Goal: Communication & Community: Answer question/provide support

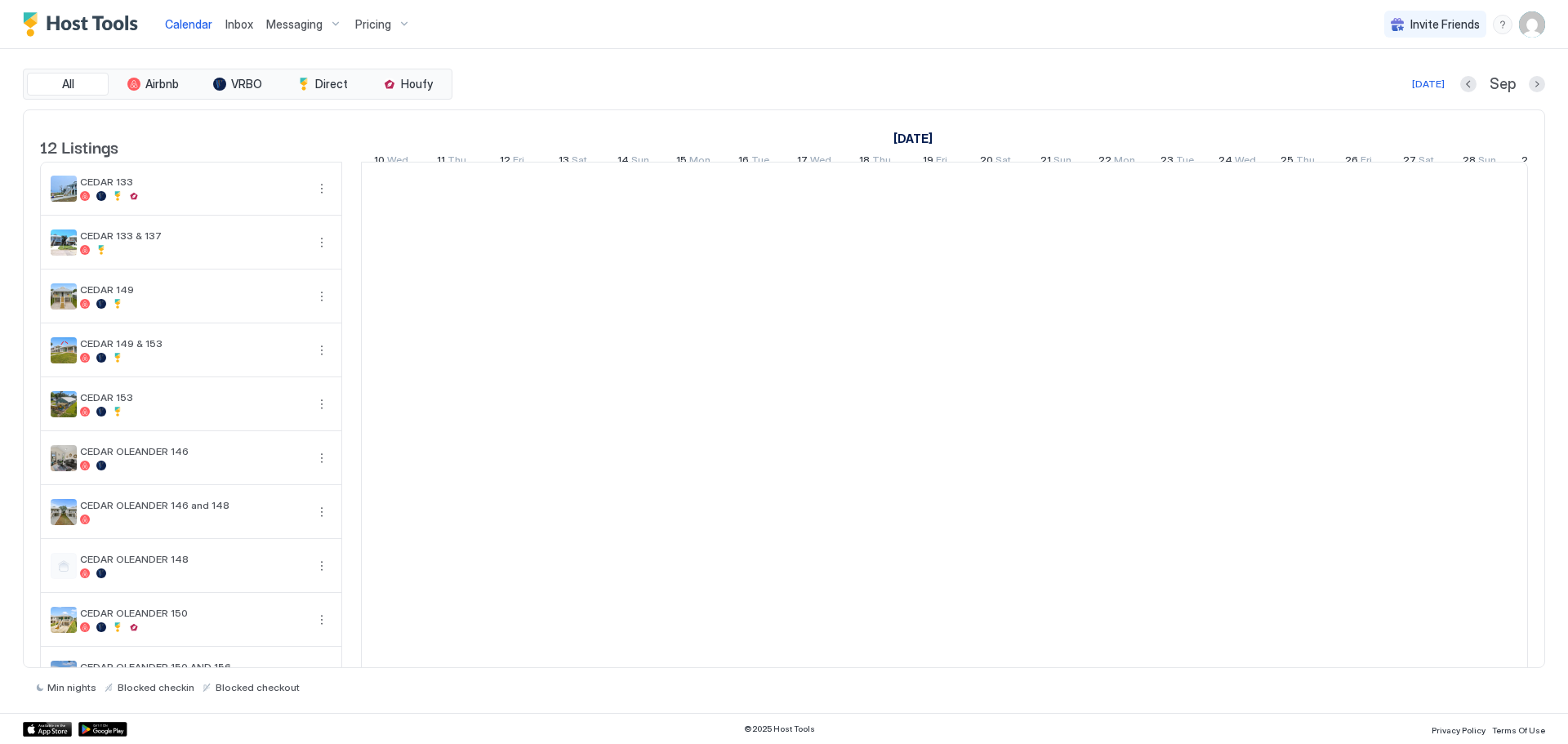
scroll to position [0, 908]
click at [170, 296] on span "CEDAR 149" at bounding box center [192, 290] width 226 height 12
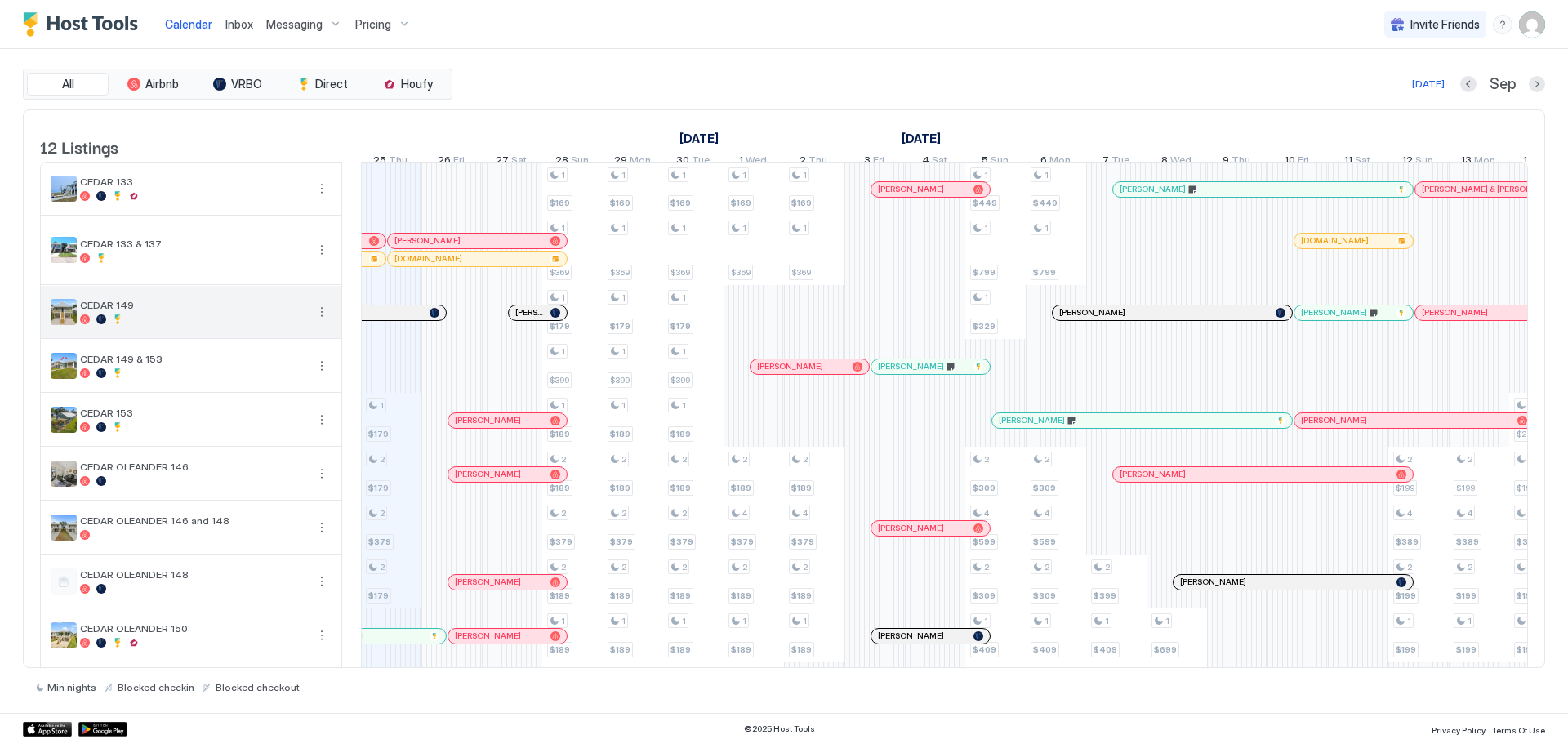
click at [323, 322] on button "More options" at bounding box center [321, 312] width 19 height 19
click at [301, 349] on span "Messaging" at bounding box center [284, 347] width 53 height 12
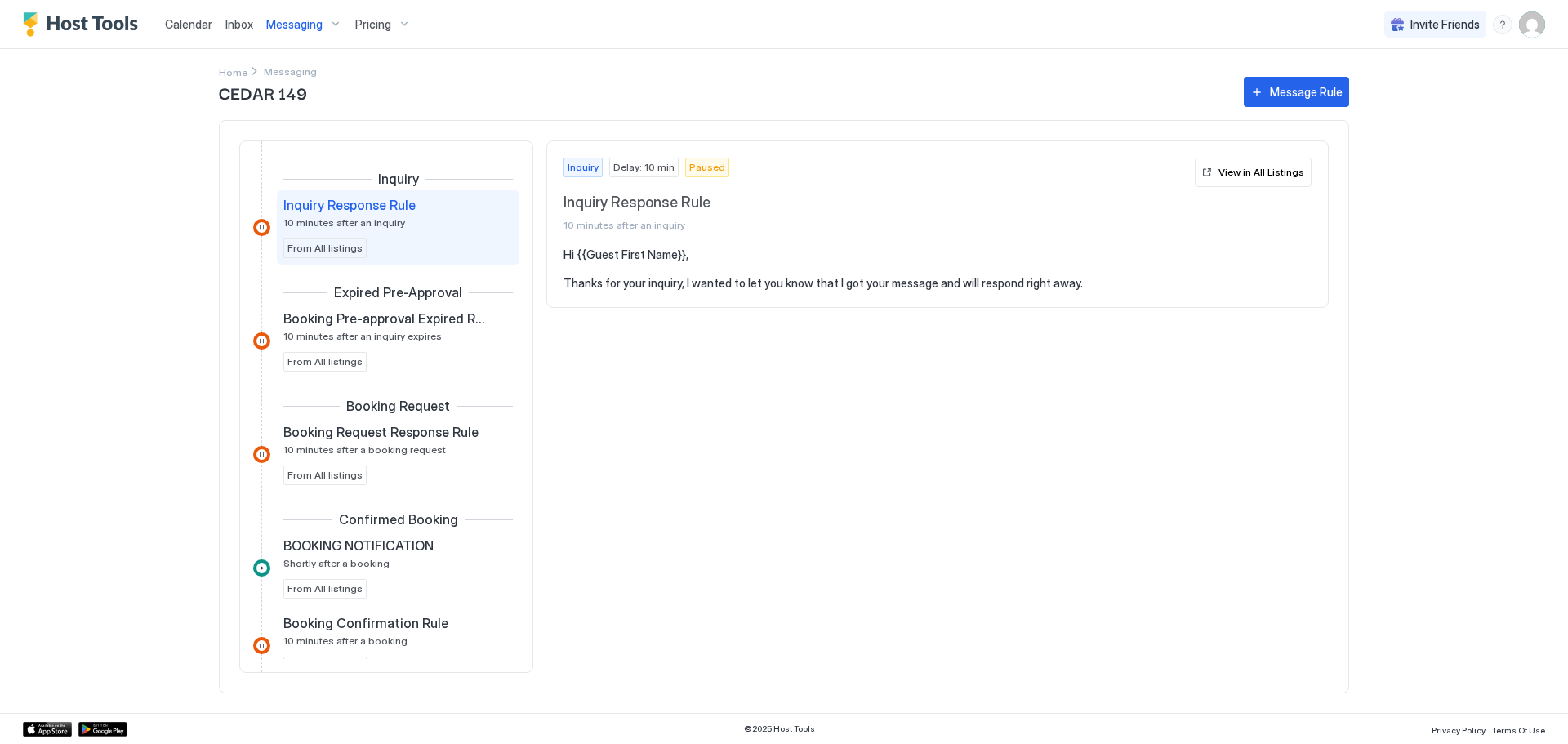
click at [237, 31] on link "Inbox" at bounding box center [239, 24] width 27 height 17
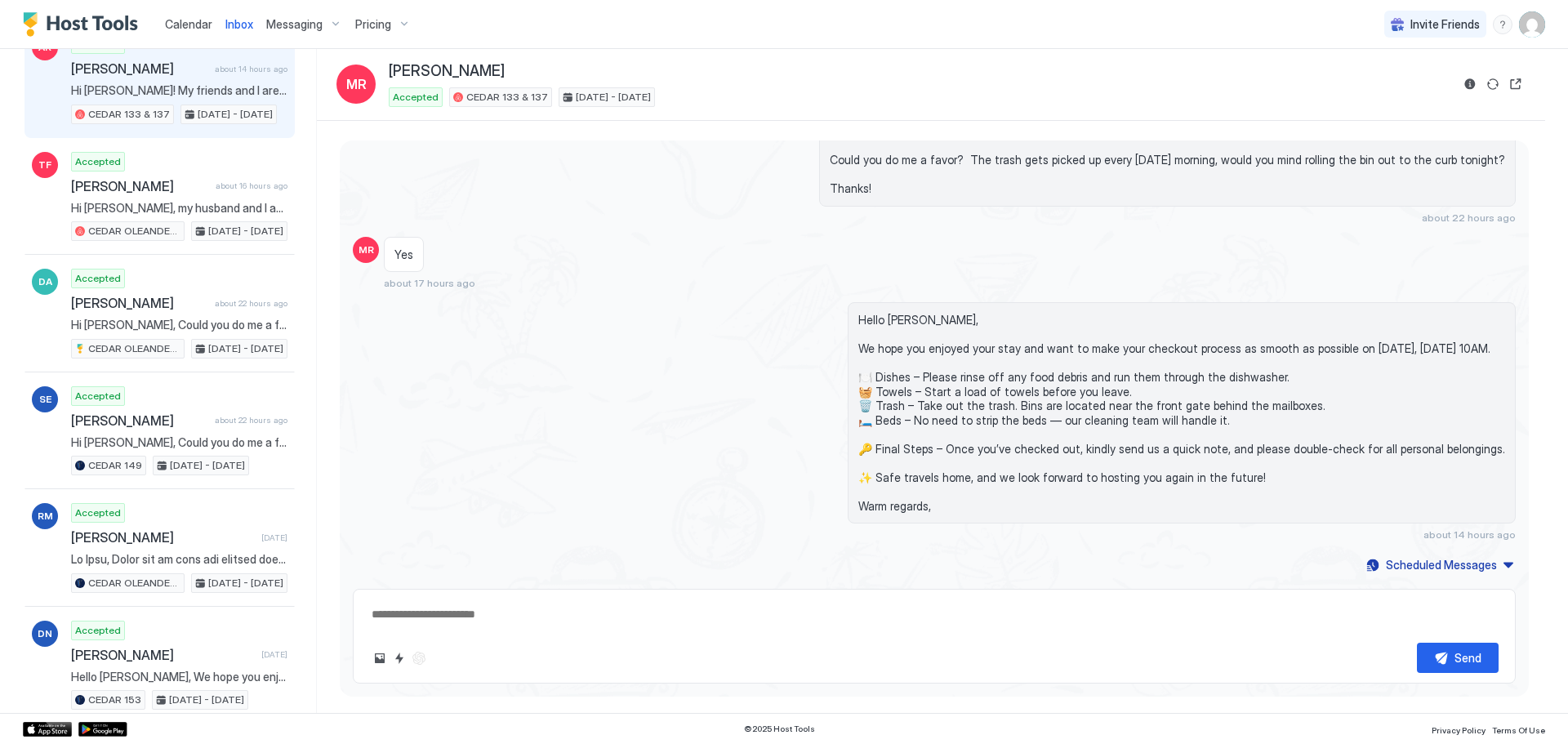
scroll to position [327, 0]
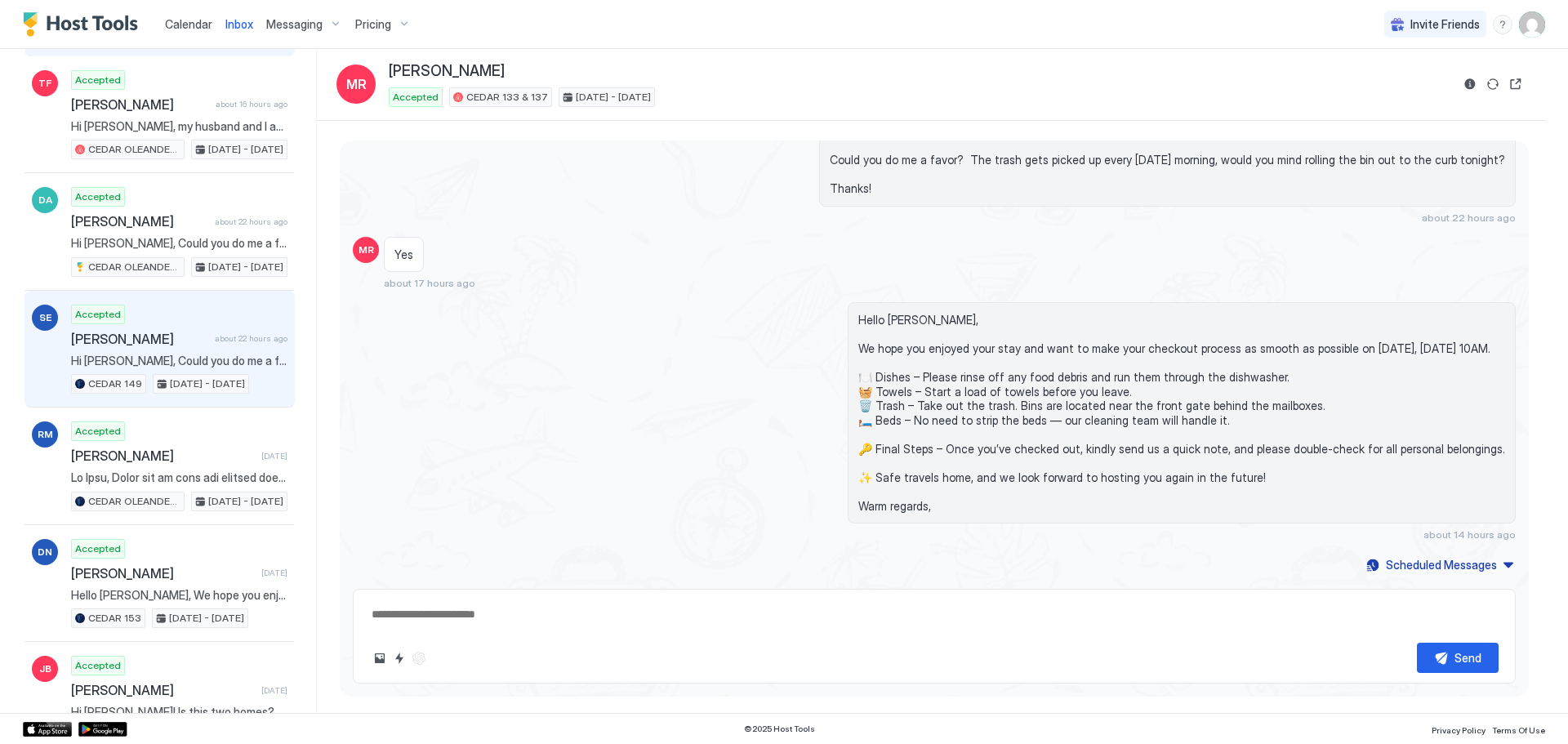
click at [167, 358] on span "Hi [PERSON_NAME], Could you do me a favor? The trash gets picked up every [DATE…" at bounding box center [179, 360] width 216 height 15
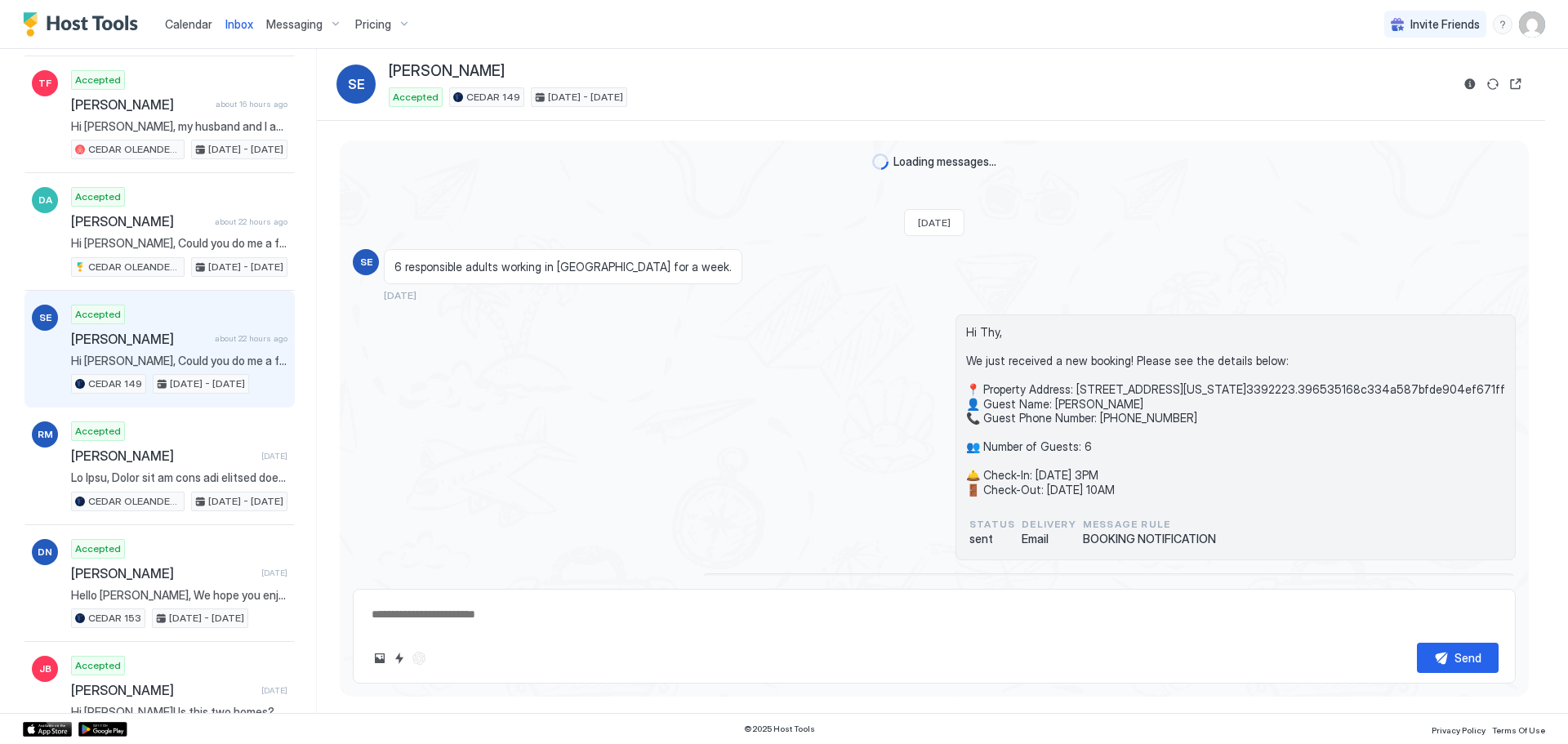
scroll to position [2837, 0]
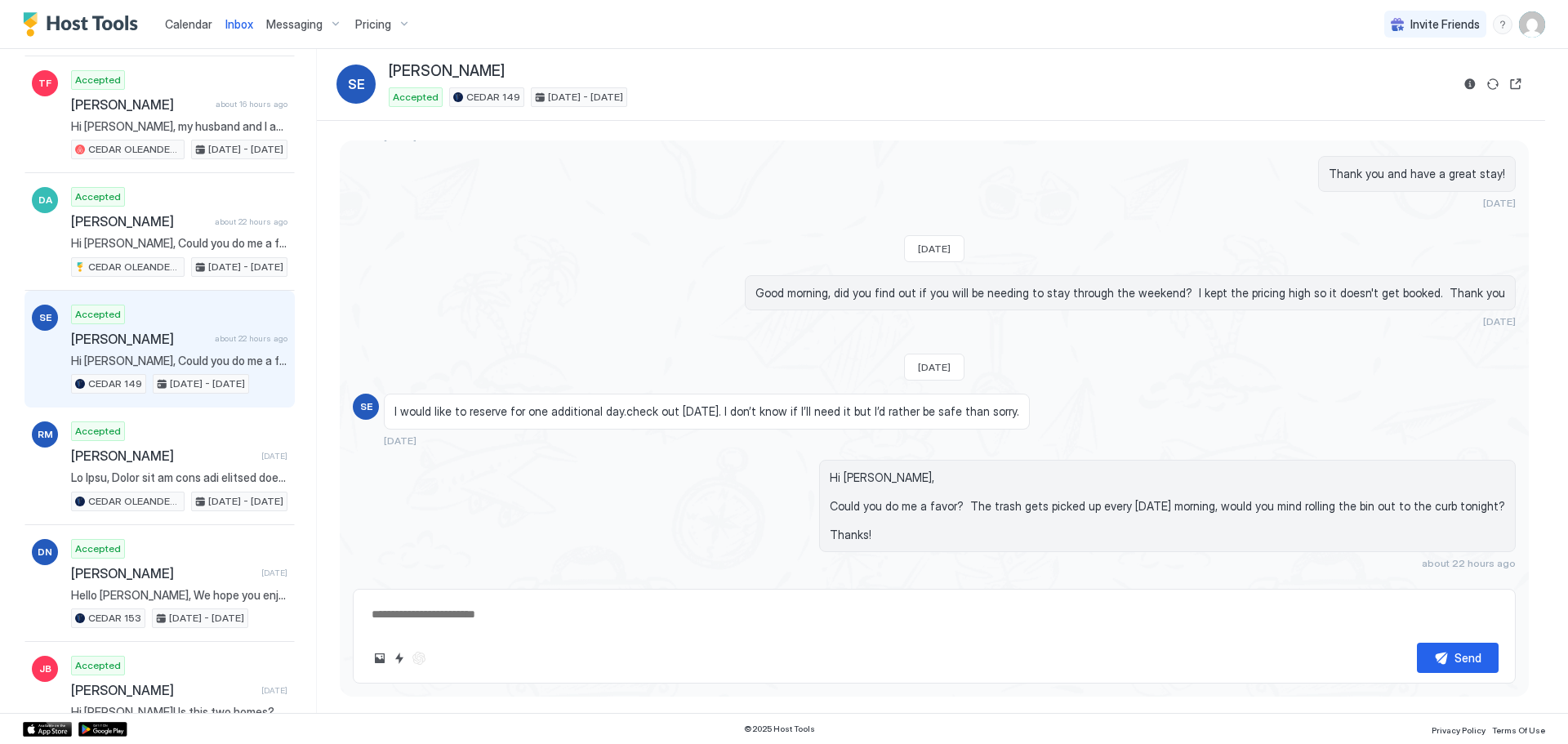
click at [1493, 583] on button "Scheduled Messages" at bounding box center [1440, 593] width 152 height 22
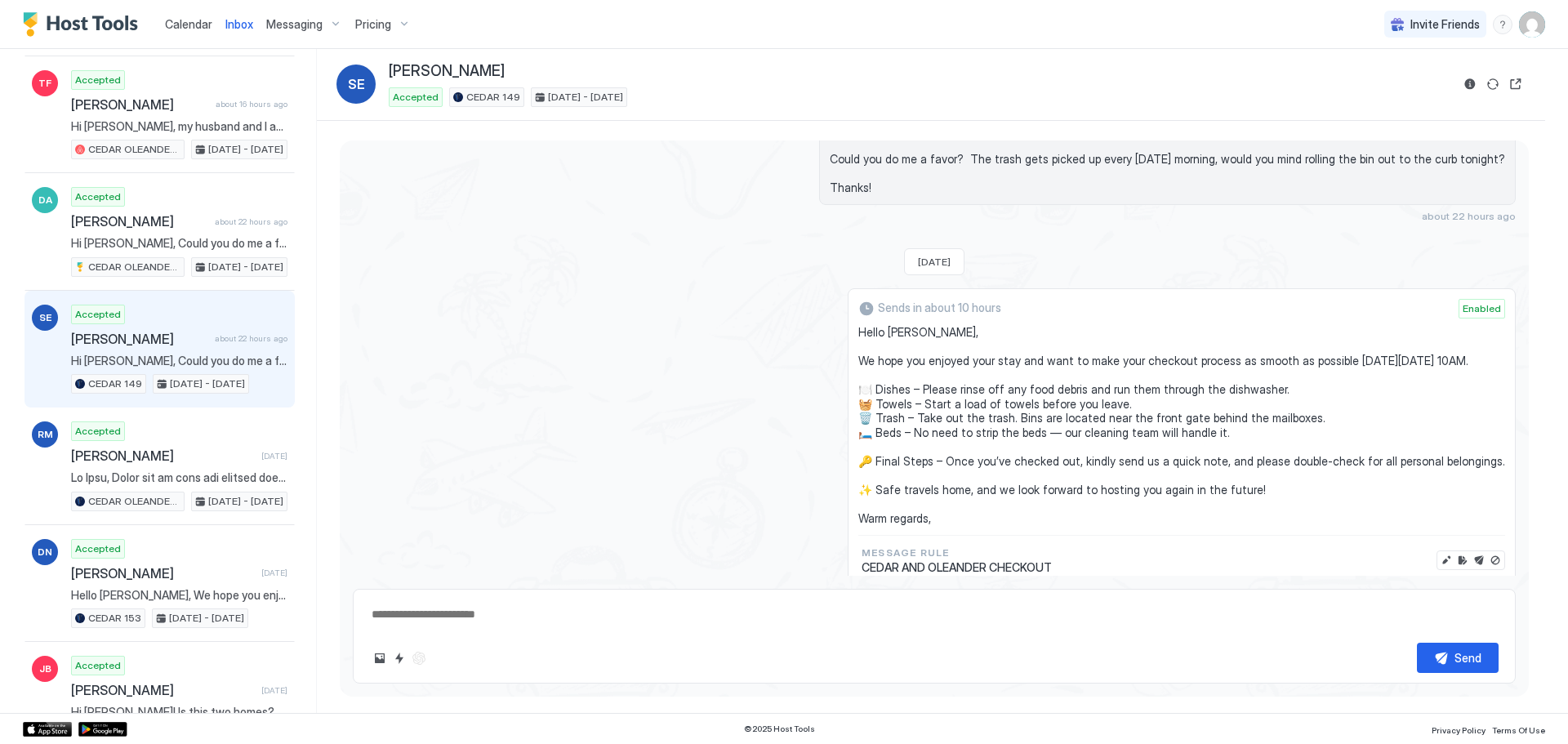
scroll to position [3228, 0]
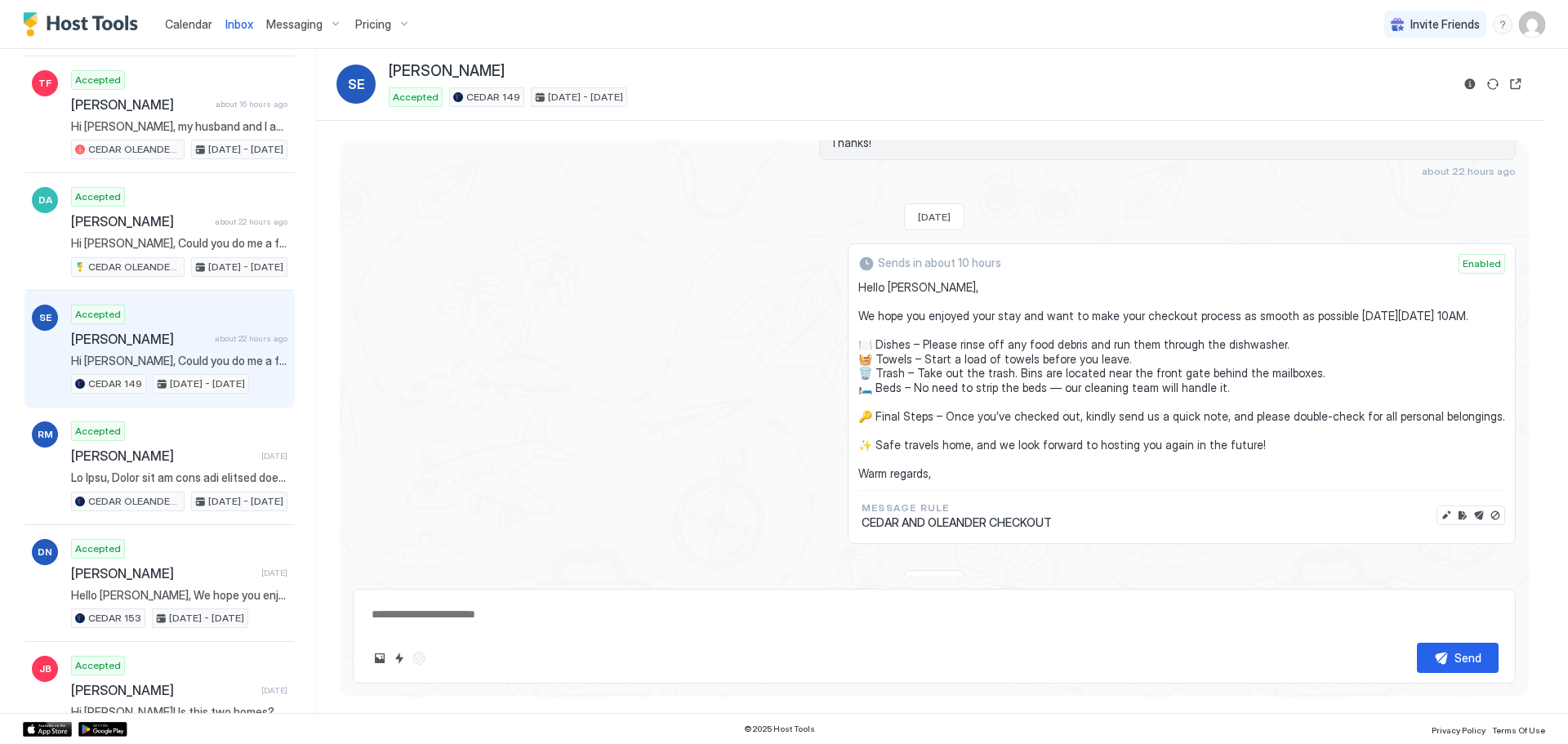
click at [1471, 257] on span "Enabled" at bounding box center [1481, 264] width 38 height 15
type textarea "*"
